Goal: Task Accomplishment & Management: Use online tool/utility

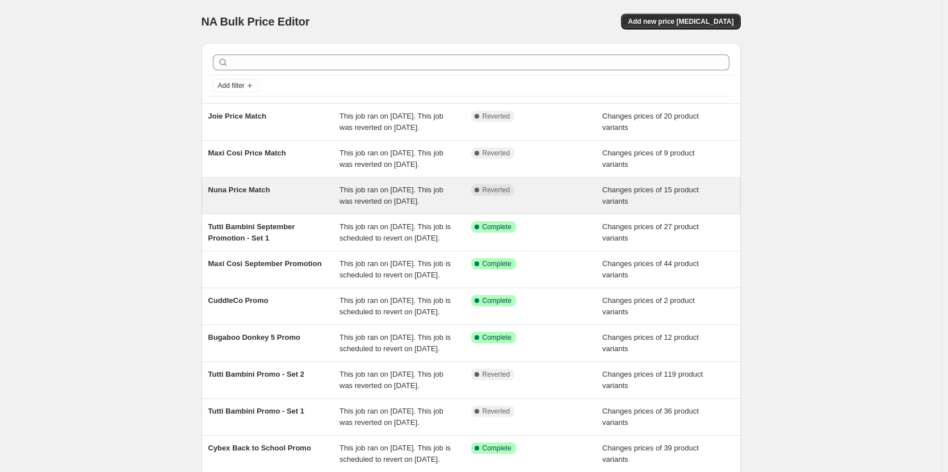
click at [557, 207] on div "Complete Reverted" at bounding box center [537, 195] width 132 height 23
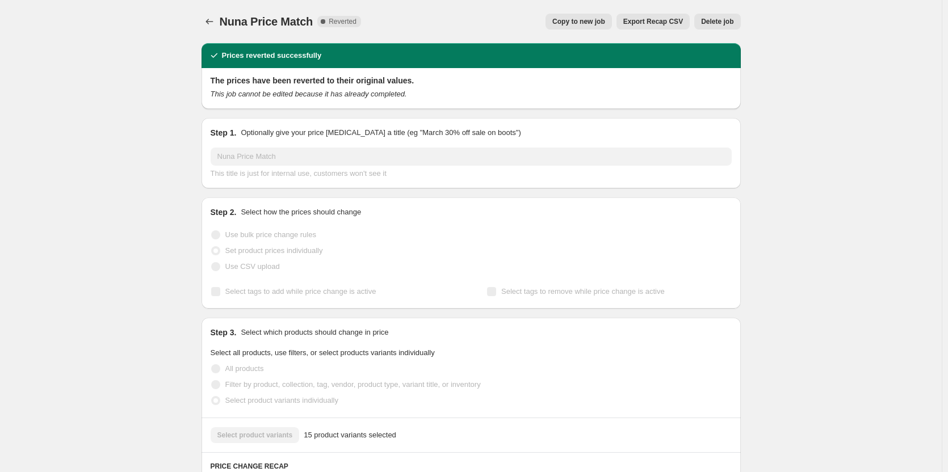
click at [578, 23] on span "Copy to new job" at bounding box center [578, 21] width 53 height 9
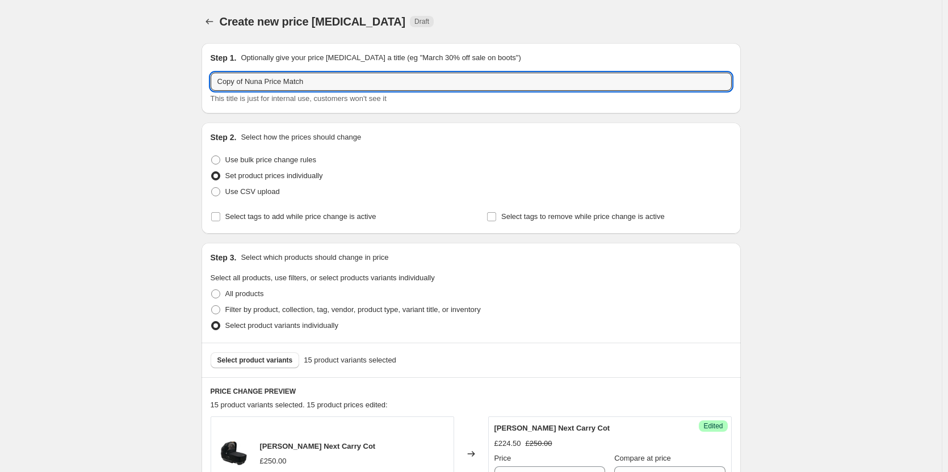
drag, startPoint x: 243, startPoint y: 82, endPoint x: 138, endPoint y: 83, distance: 105.0
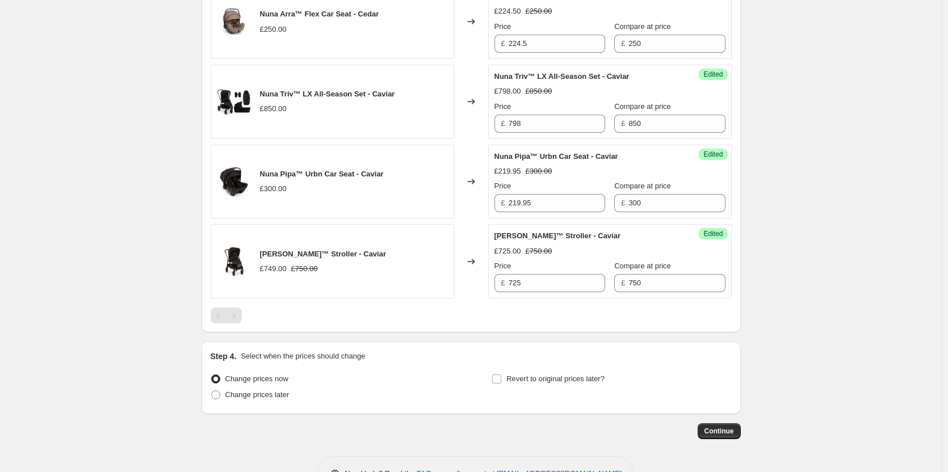
scroll to position [1381, 0]
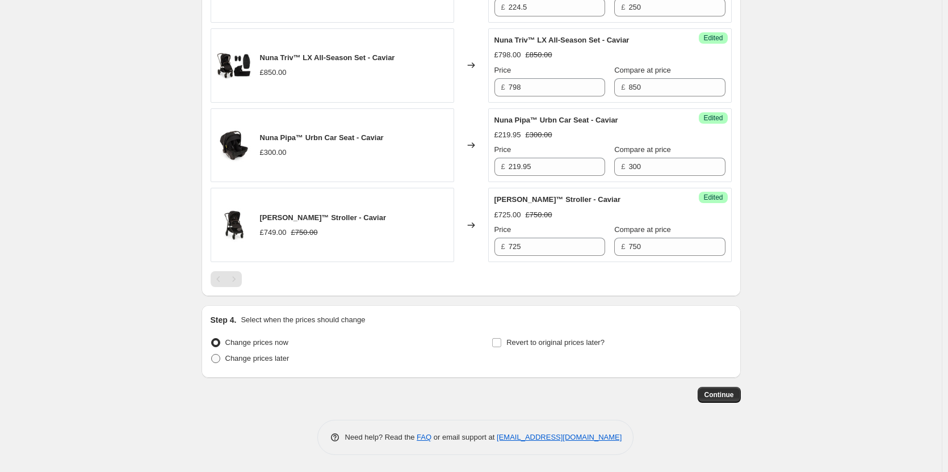
type input "Nuna Price Match"
click at [256, 361] on span "Change prices later" at bounding box center [257, 358] width 64 height 9
click at [212, 355] on input "Change prices later" at bounding box center [211, 354] width 1 height 1
radio input "true"
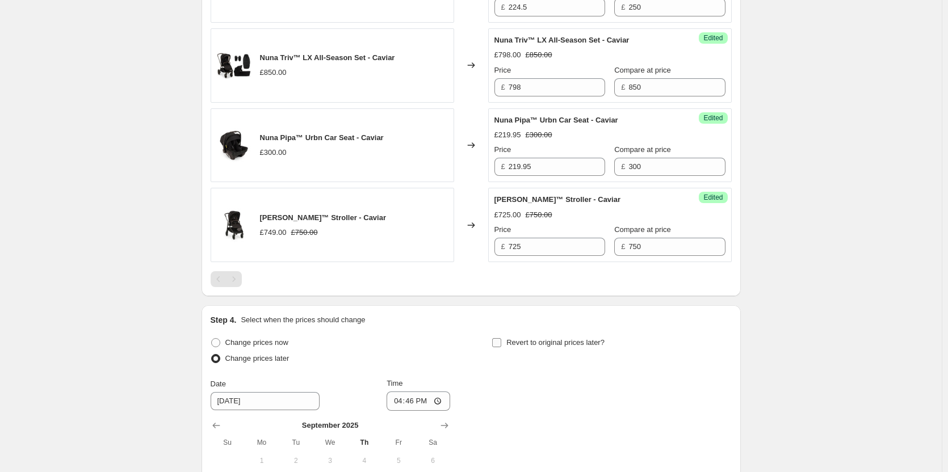
click at [501, 346] on input "Revert to original prices later?" at bounding box center [496, 342] width 9 height 9
checkbox input "true"
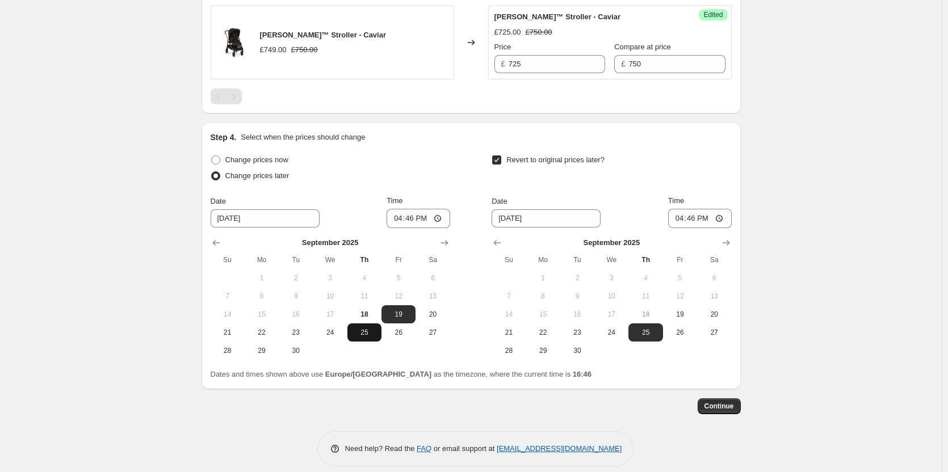
scroll to position [1575, 0]
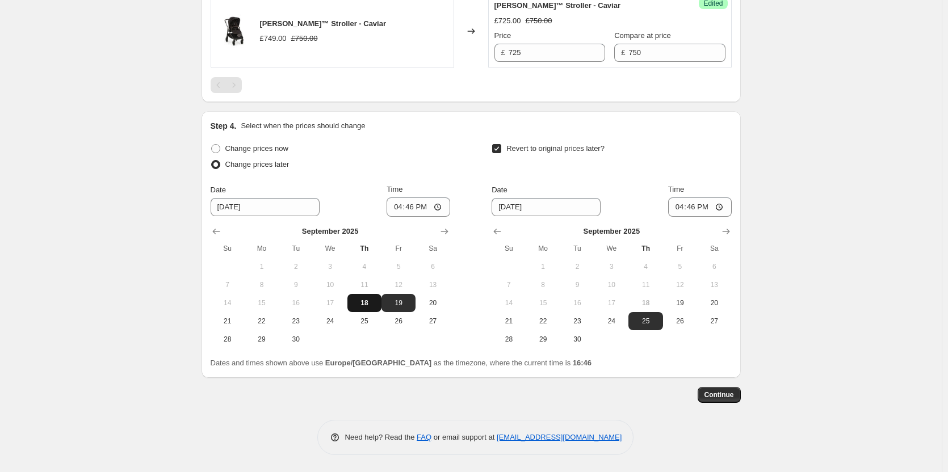
click at [372, 308] on span "18" at bounding box center [364, 302] width 25 height 9
type input "[DATE]"
click at [684, 305] on span "19" at bounding box center [679, 302] width 25 height 9
type input "[DATE]"
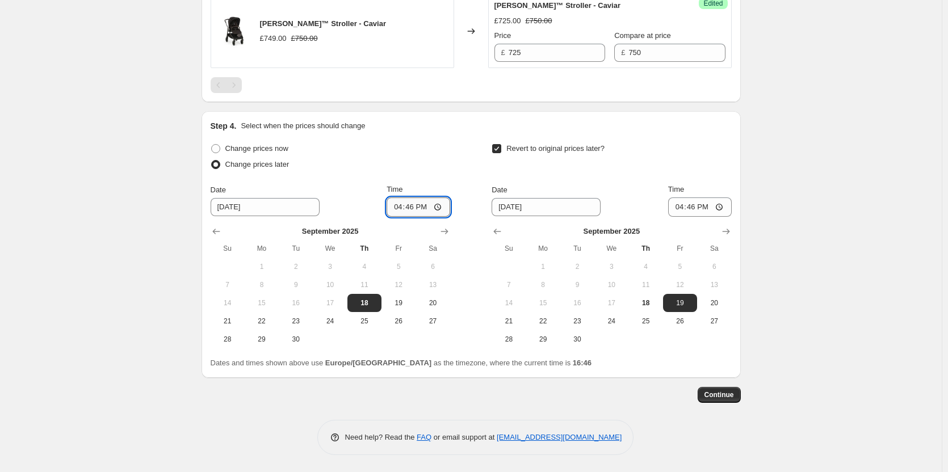
click at [414, 207] on input "16:46" at bounding box center [418, 206] width 64 height 19
type input "18:00"
click at [698, 209] on input "16:46" at bounding box center [700, 206] width 64 height 19
type input "06:00"
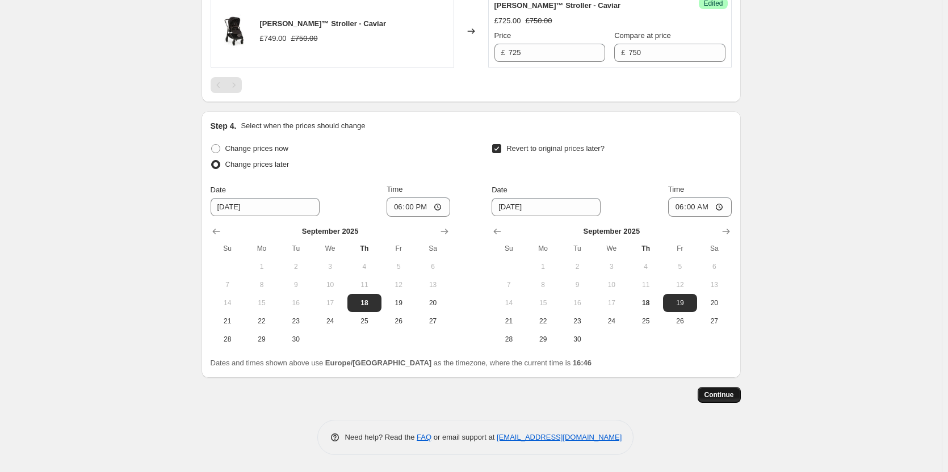
click at [730, 401] on button "Continue" at bounding box center [718, 395] width 43 height 16
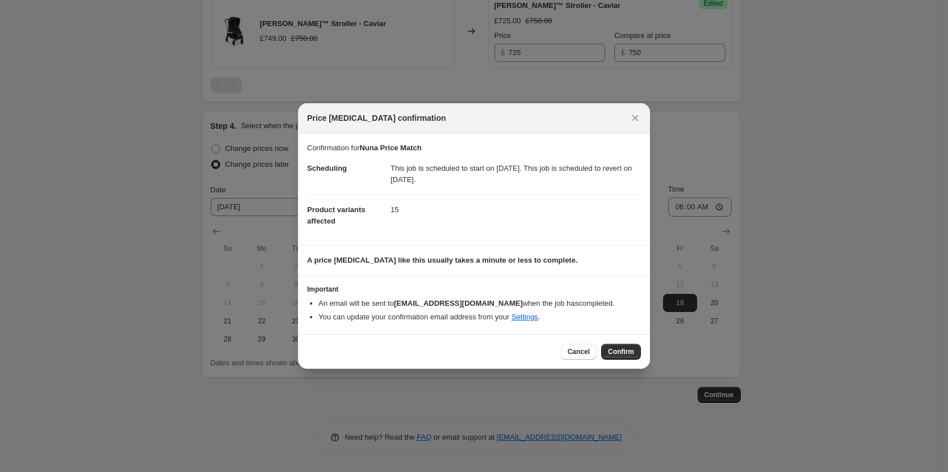
click at [626, 351] on span "Confirm" at bounding box center [621, 351] width 26 height 9
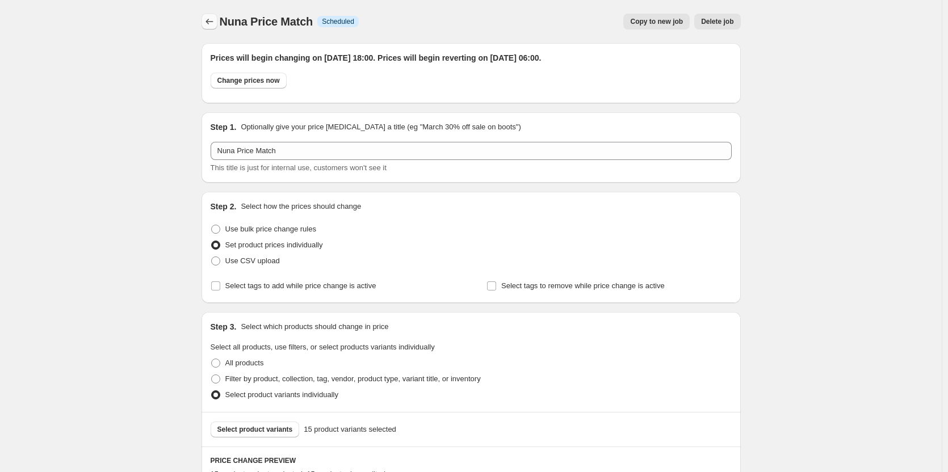
click at [211, 18] on icon "Price change jobs" at bounding box center [209, 21] width 11 height 11
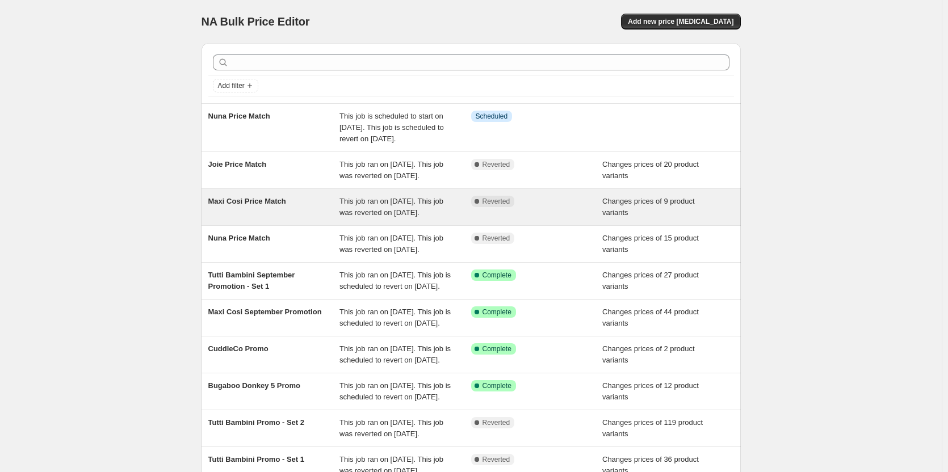
click at [350, 217] on span "This job ran on [DATE]. This job was reverted on [DATE]." at bounding box center [391, 207] width 104 height 20
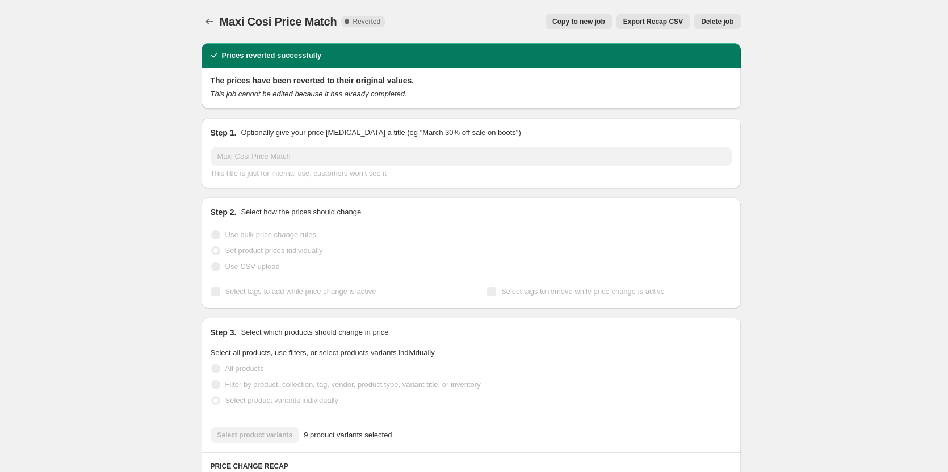
click at [599, 18] on span "Copy to new job" at bounding box center [578, 21] width 53 height 9
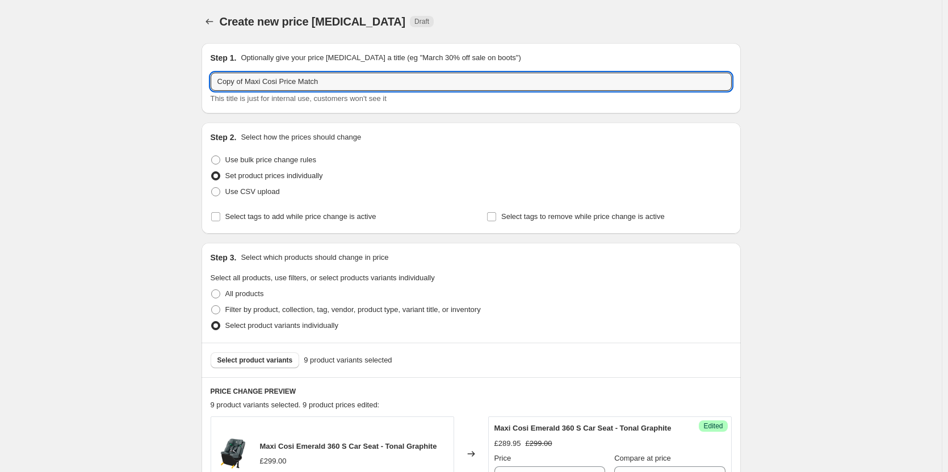
drag, startPoint x: 247, startPoint y: 82, endPoint x: 200, endPoint y: 89, distance: 47.6
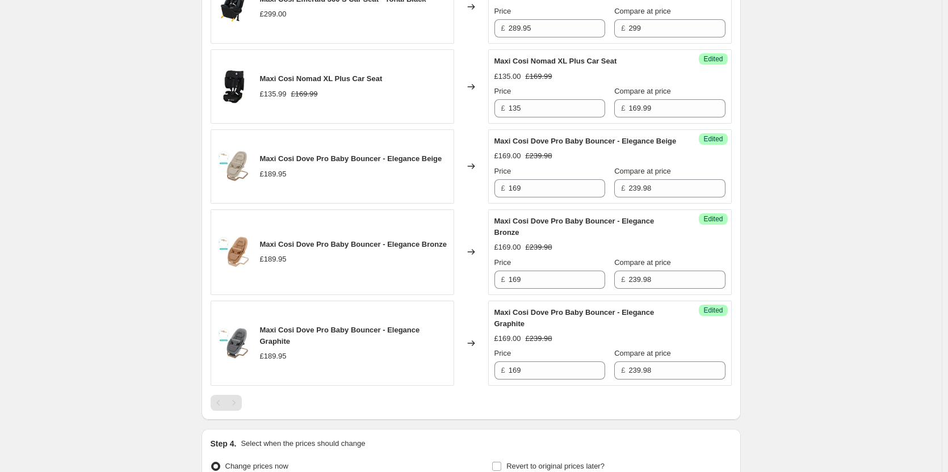
scroll to position [947, 0]
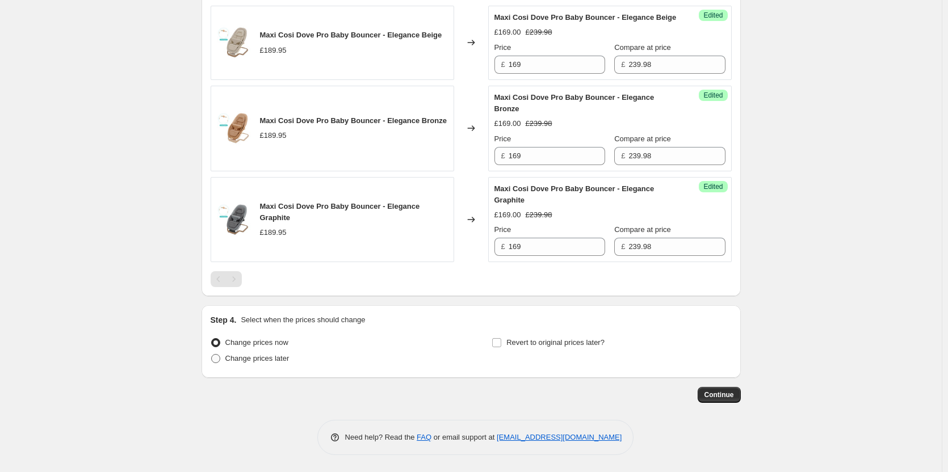
type input "Maxi Cosi Price Match"
click at [281, 358] on span "Change prices later" at bounding box center [257, 358] width 64 height 9
click at [212, 355] on input "Change prices later" at bounding box center [211, 354] width 1 height 1
radio input "true"
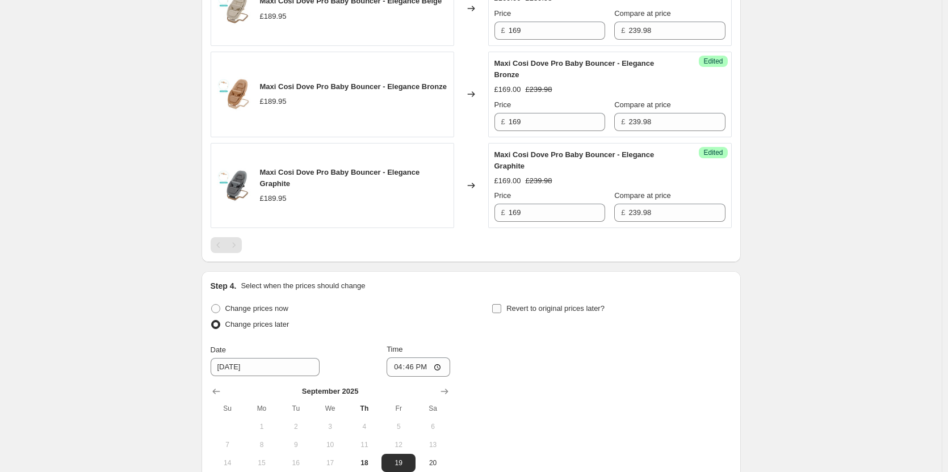
click at [574, 313] on span "Revert to original prices later?" at bounding box center [555, 308] width 98 height 9
click at [501, 313] on input "Revert to original prices later?" at bounding box center [496, 308] width 9 height 9
checkbox input "true"
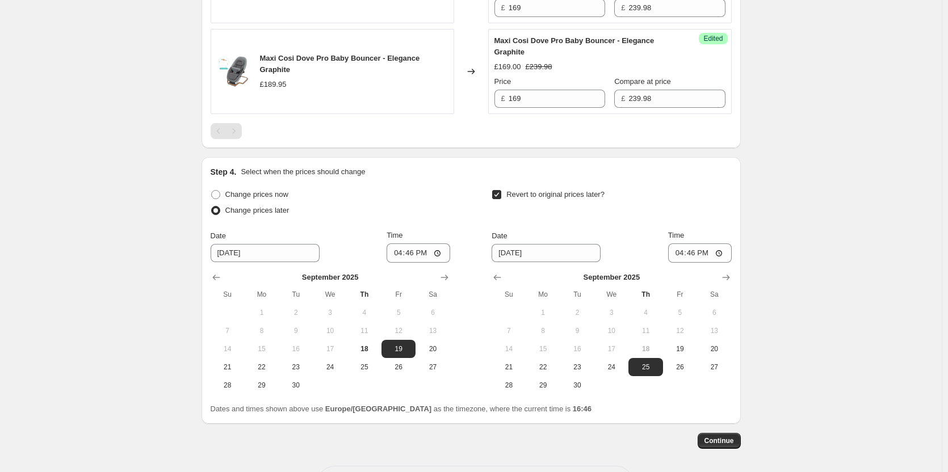
scroll to position [1141, 0]
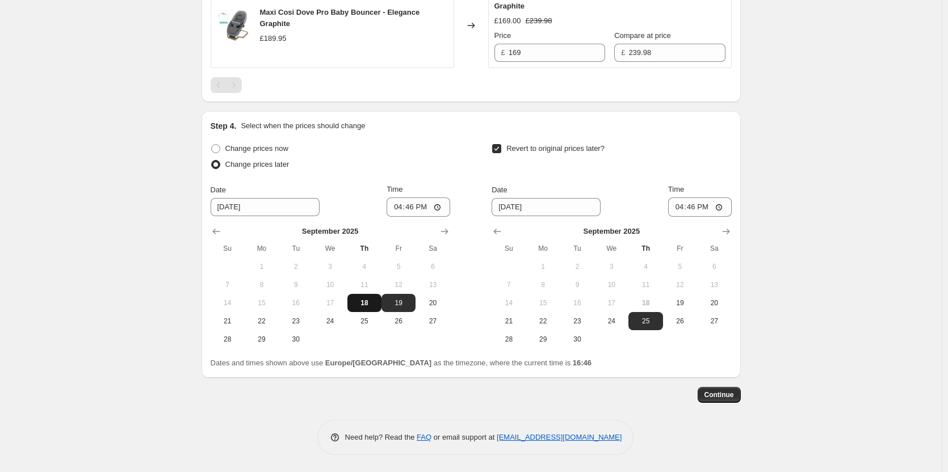
click at [368, 303] on span "18" at bounding box center [364, 302] width 25 height 9
type input "[DATE]"
click at [683, 298] on span "19" at bounding box center [679, 302] width 25 height 9
type input "[DATE]"
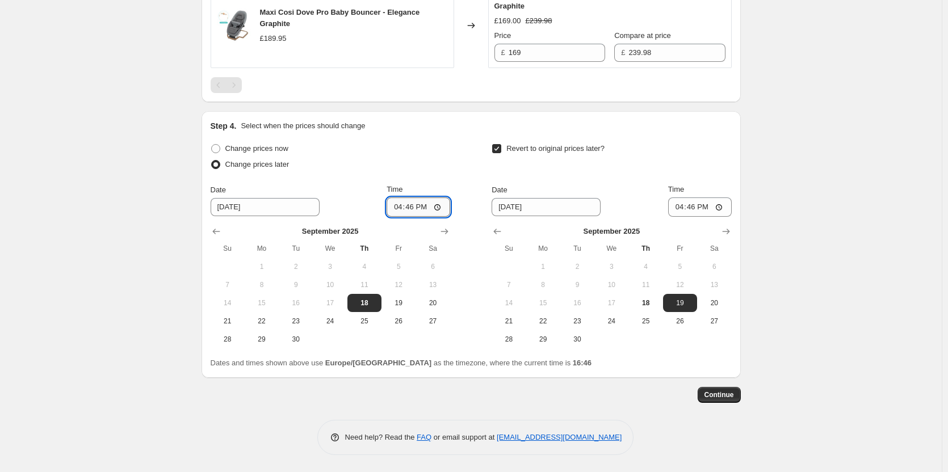
click at [414, 205] on input "16:46" at bounding box center [418, 206] width 64 height 19
type input "18:00"
click at [697, 208] on input "16:46" at bounding box center [700, 206] width 64 height 19
type input "06:00"
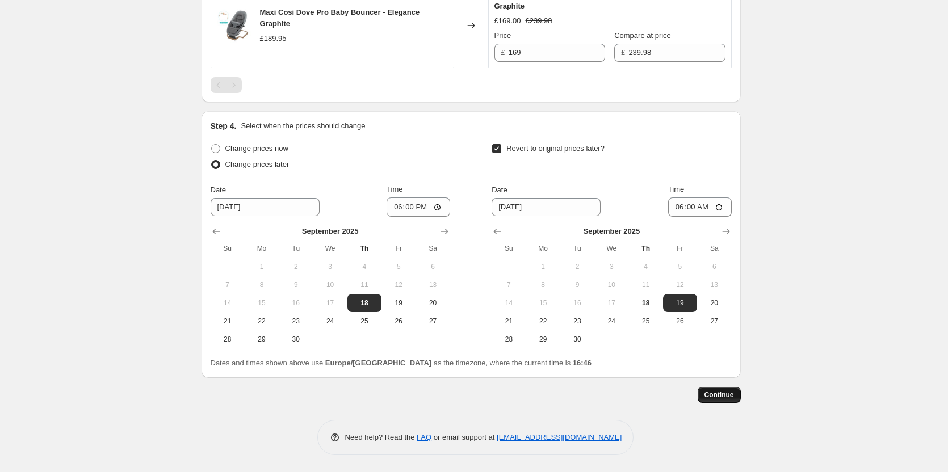
click at [723, 397] on span "Continue" at bounding box center [719, 394] width 30 height 9
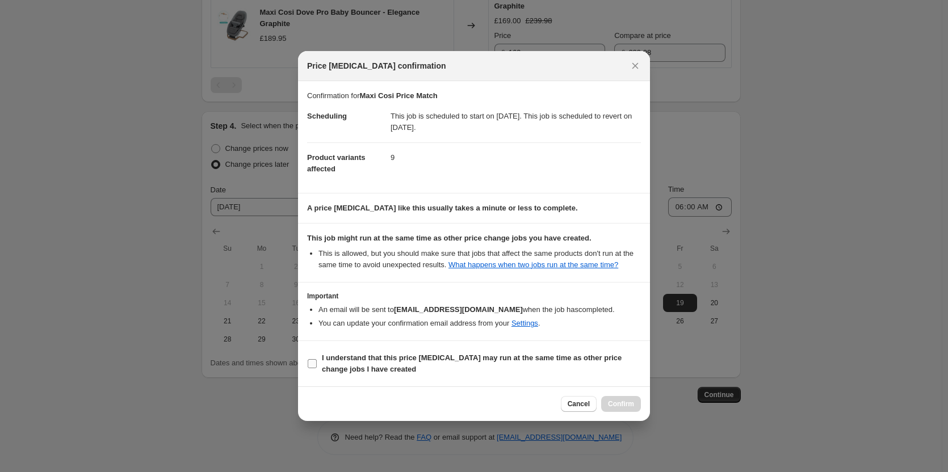
drag, startPoint x: 581, startPoint y: 344, endPoint x: 582, endPoint y: 356, distance: 11.9
click at [580, 345] on section "I understand that this price [MEDICAL_DATA] may run at the same time as other p…" at bounding box center [474, 363] width 352 height 45
click at [583, 359] on b "I understand that this price [MEDICAL_DATA] may run at the same time as other p…" at bounding box center [472, 364] width 300 height 20
click at [317, 359] on input "I understand that this price [MEDICAL_DATA] may run at the same time as other p…" at bounding box center [312, 363] width 9 height 9
checkbox input "true"
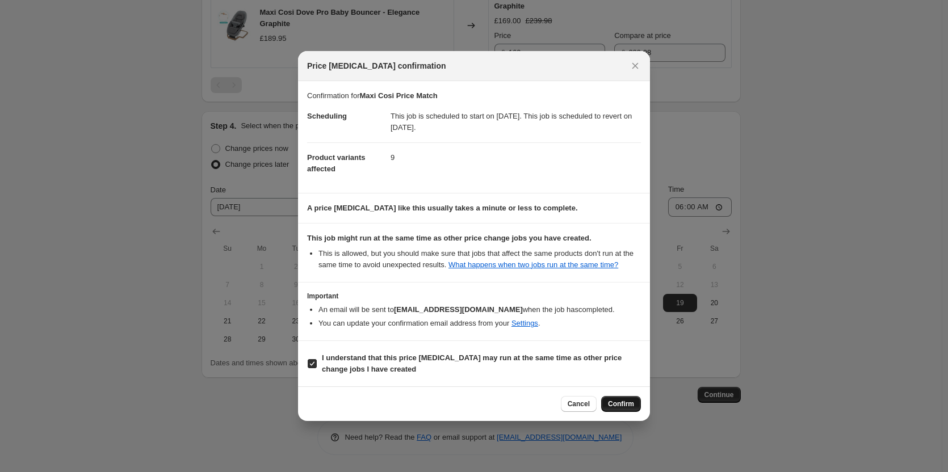
click at [612, 407] on span "Confirm" at bounding box center [621, 403] width 26 height 9
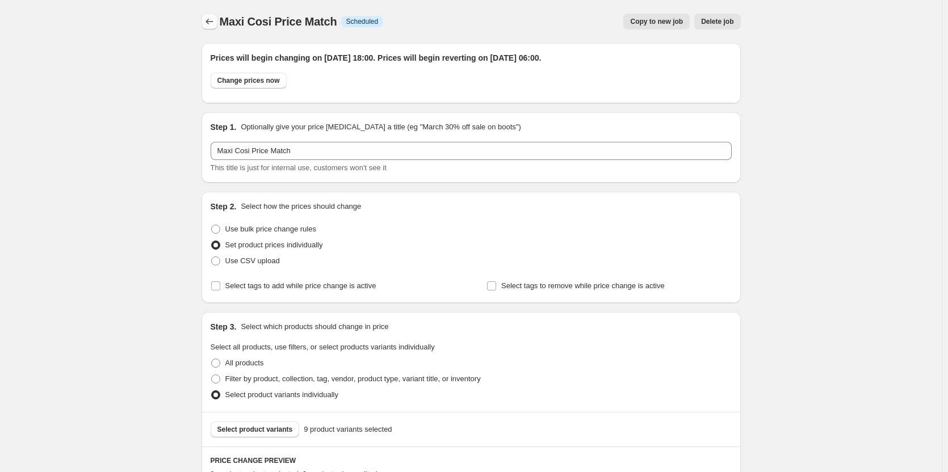
click at [212, 22] on icon "Price change jobs" at bounding box center [209, 21] width 11 height 11
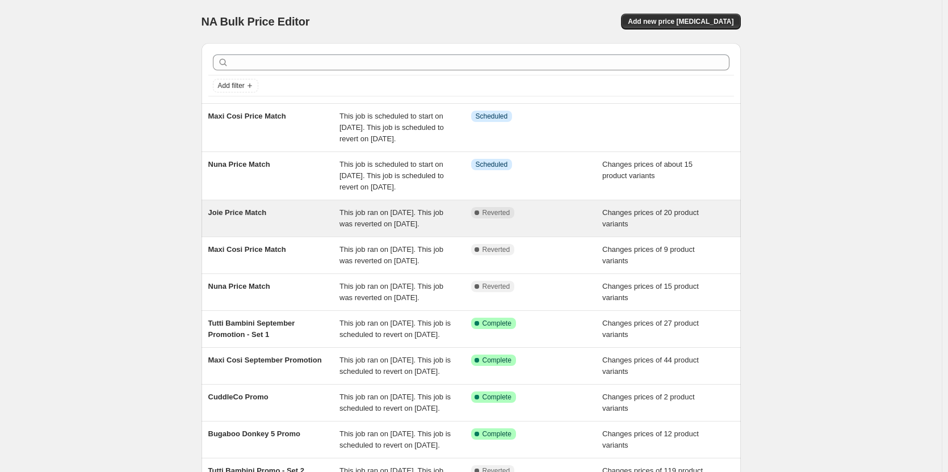
click at [410, 228] on span "This job ran on [DATE]. This job was reverted on [DATE]." at bounding box center [391, 218] width 104 height 20
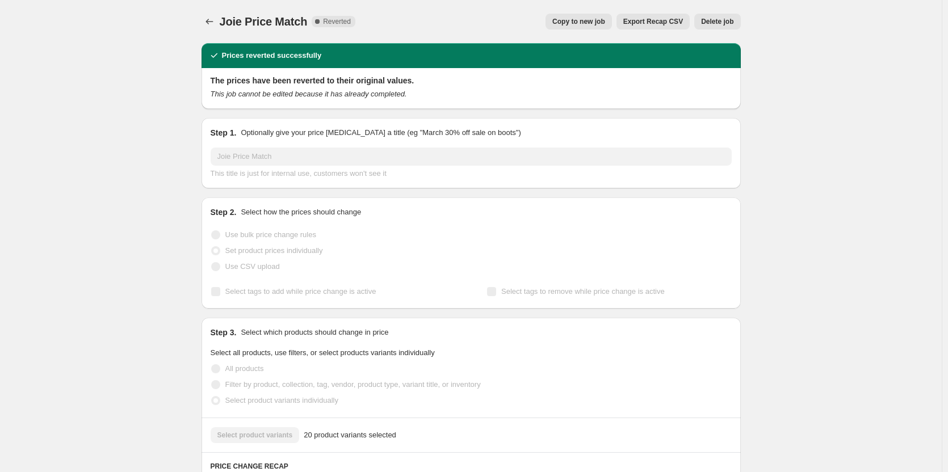
click at [569, 17] on button "Copy to new job" at bounding box center [578, 22] width 66 height 16
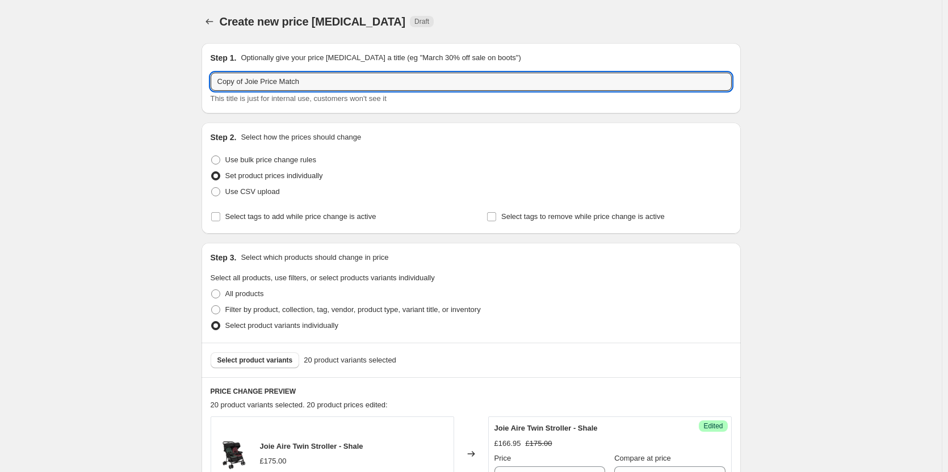
drag, startPoint x: 216, startPoint y: 80, endPoint x: 166, endPoint y: 85, distance: 50.2
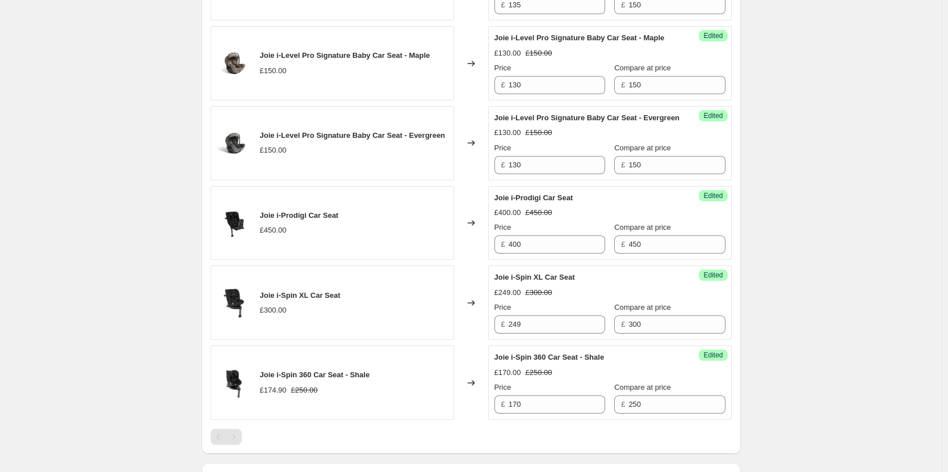
scroll to position [1860, 0]
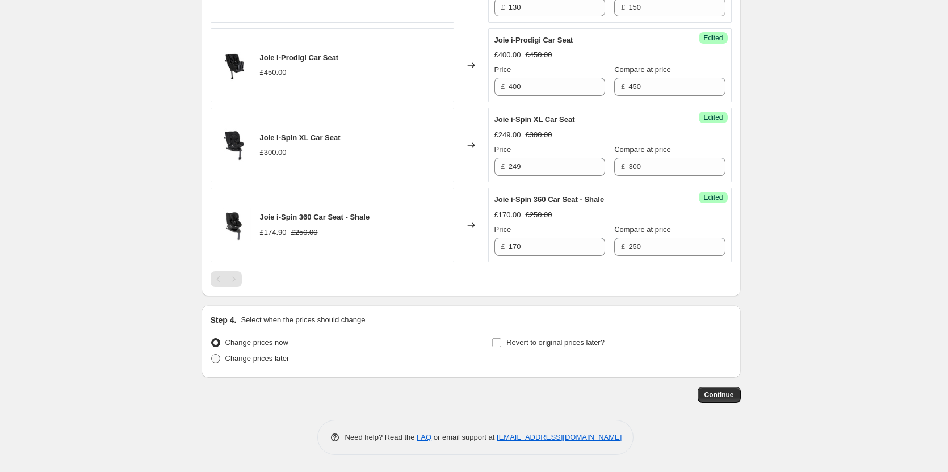
type input "Joie Price Match"
click at [275, 354] on span "Change prices later" at bounding box center [257, 358] width 64 height 9
click at [212, 354] on input "Change prices later" at bounding box center [211, 354] width 1 height 1
radio input "true"
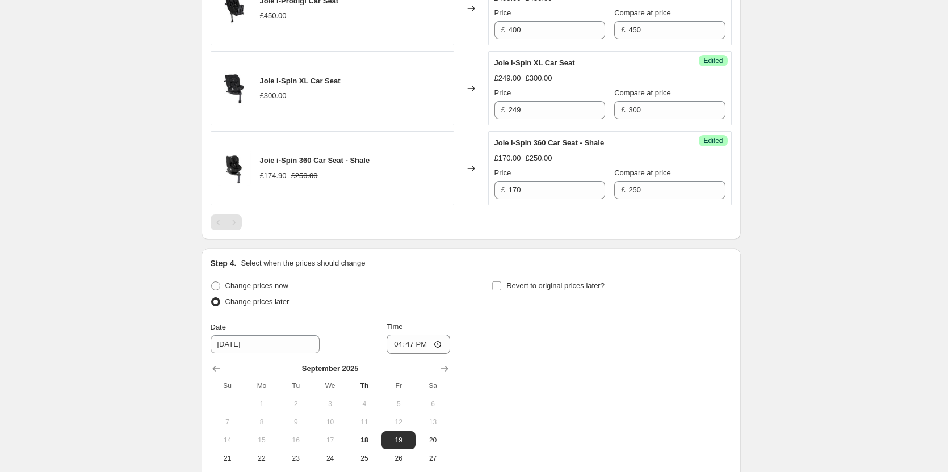
click at [532, 334] on div "Step 4. Select when the prices should change Change prices now Change prices la…" at bounding box center [471, 382] width 521 height 249
click at [517, 290] on span "Revert to original prices later?" at bounding box center [555, 285] width 98 height 9
click at [501, 291] on input "Revert to original prices later?" at bounding box center [496, 285] width 9 height 9
checkbox input "true"
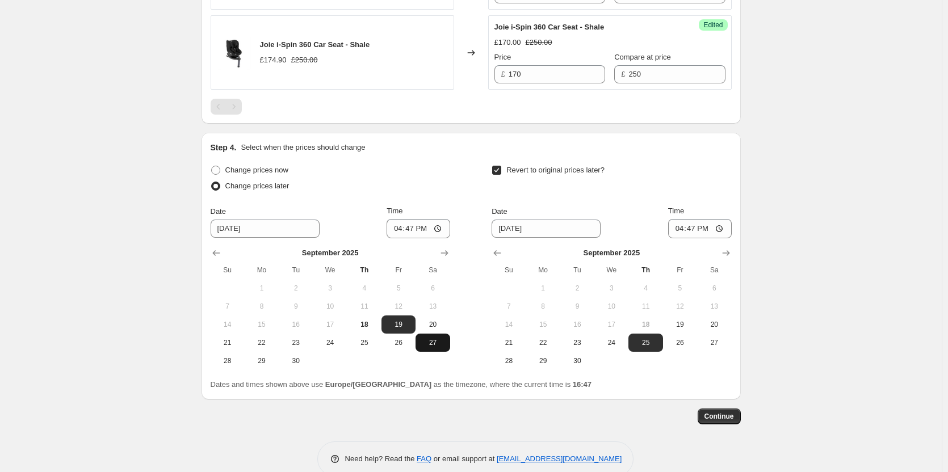
scroll to position [2054, 0]
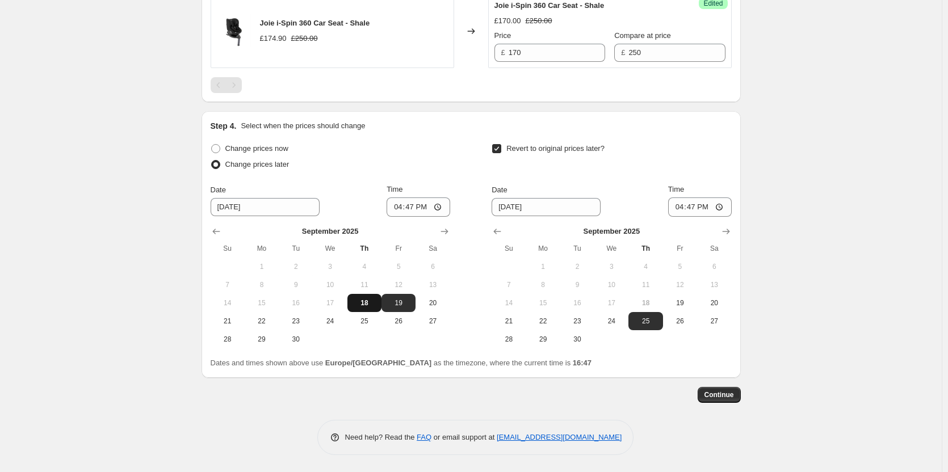
click at [367, 302] on span "18" at bounding box center [364, 302] width 25 height 9
type input "[DATE]"
click at [681, 304] on span "19" at bounding box center [679, 302] width 25 height 9
type input "[DATE]"
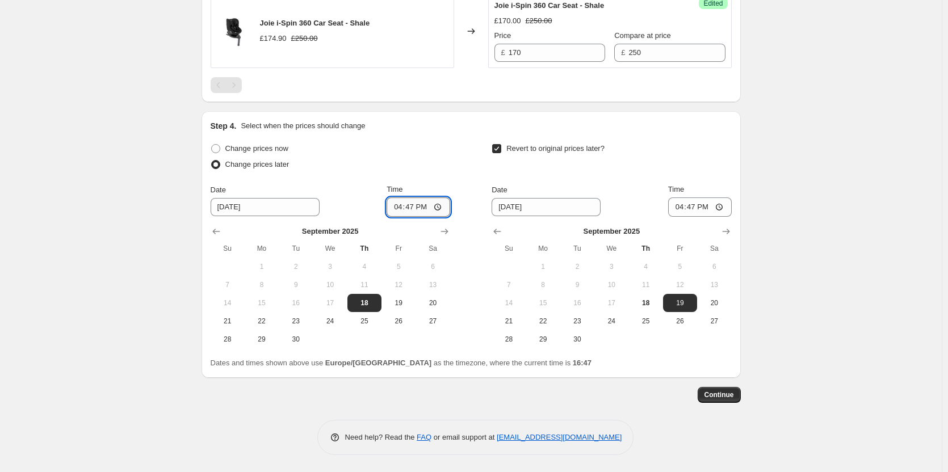
click at [415, 209] on input "16:47" at bounding box center [418, 206] width 64 height 19
type input "18:00"
click at [698, 206] on input "16:47" at bounding box center [700, 206] width 64 height 19
type input "06:00"
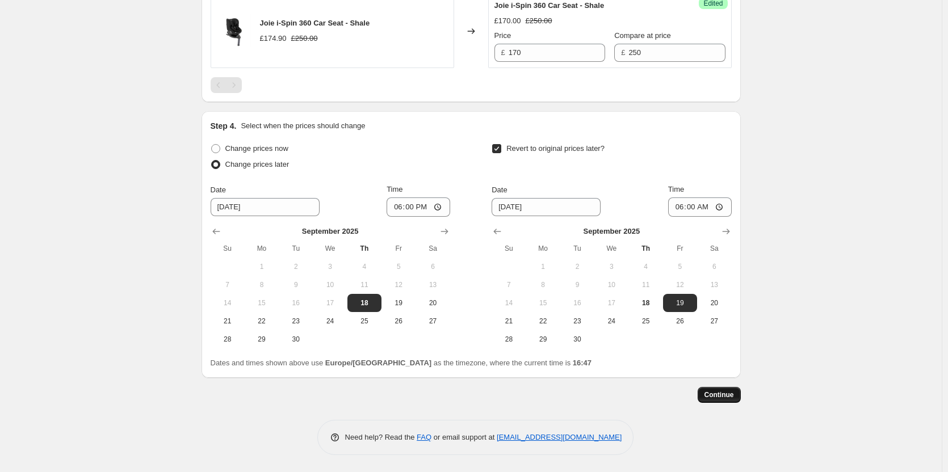
click at [730, 394] on span "Continue" at bounding box center [719, 394] width 30 height 9
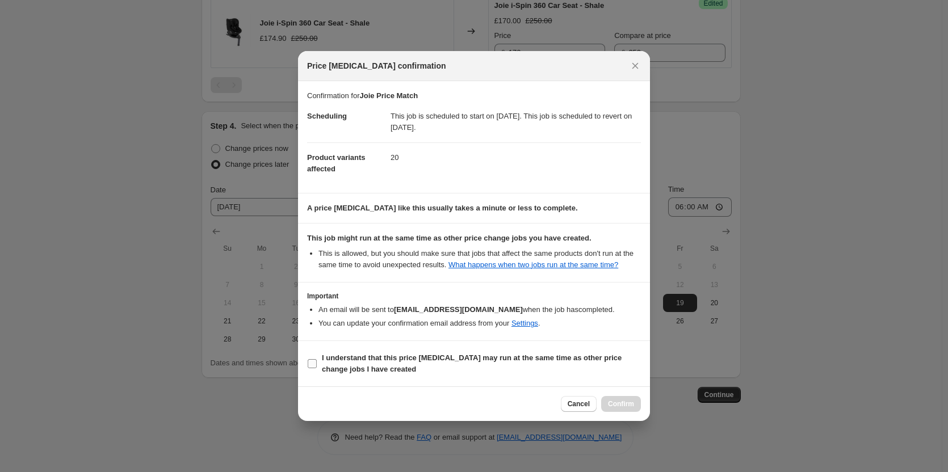
drag, startPoint x: 523, startPoint y: 363, endPoint x: 538, endPoint y: 368, distance: 16.9
click at [523, 363] on span "I understand that this price [MEDICAL_DATA] may run at the same time as other p…" at bounding box center [481, 363] width 319 height 23
click at [317, 363] on input "I understand that this price [MEDICAL_DATA] may run at the same time as other p…" at bounding box center [312, 363] width 9 height 9
checkbox input "true"
click at [626, 403] on span "Confirm" at bounding box center [621, 403] width 26 height 9
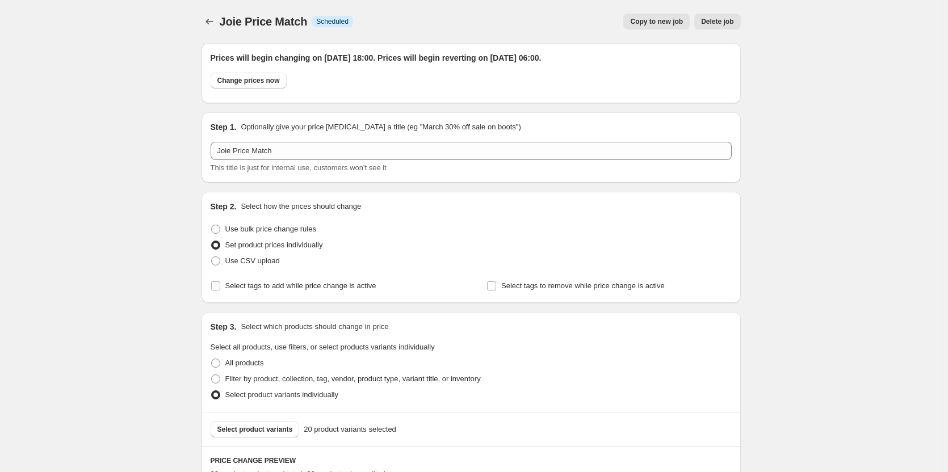
click at [221, 13] on div "Joie Price Match. This page is ready Joie Price Match Info Scheduled Copy to ne…" at bounding box center [470, 21] width 539 height 43
click at [208, 25] on icon "Price change jobs" at bounding box center [209, 21] width 11 height 11
